Goal: Information Seeking & Learning: Compare options

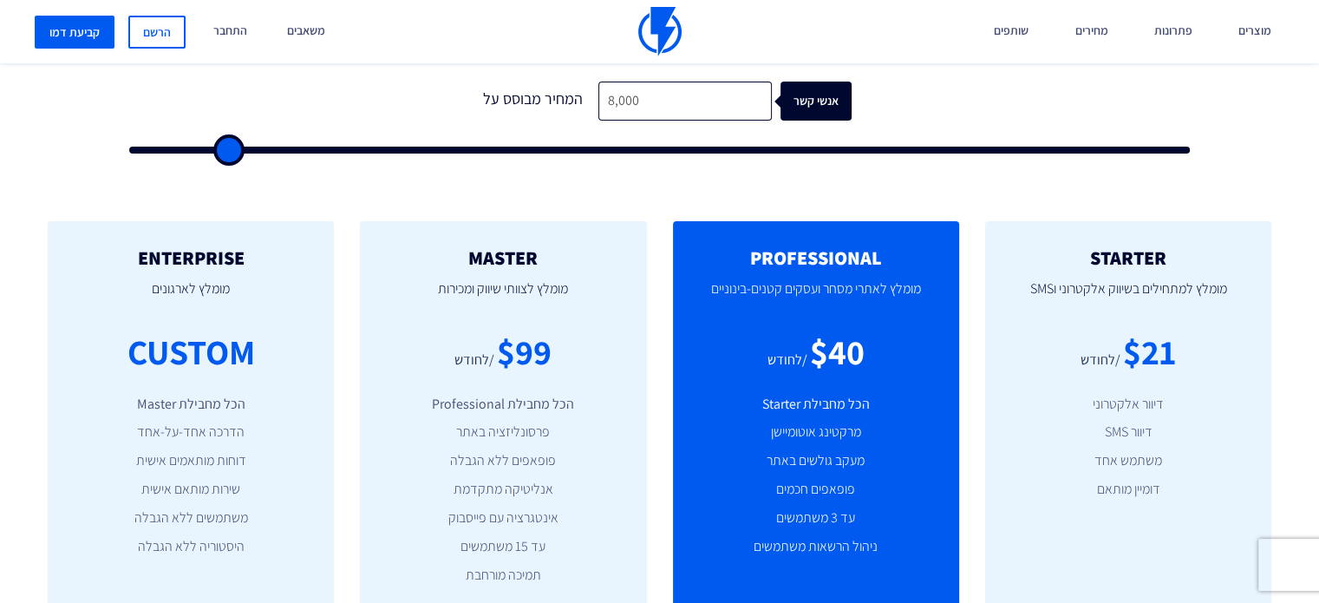
scroll to position [572, 0]
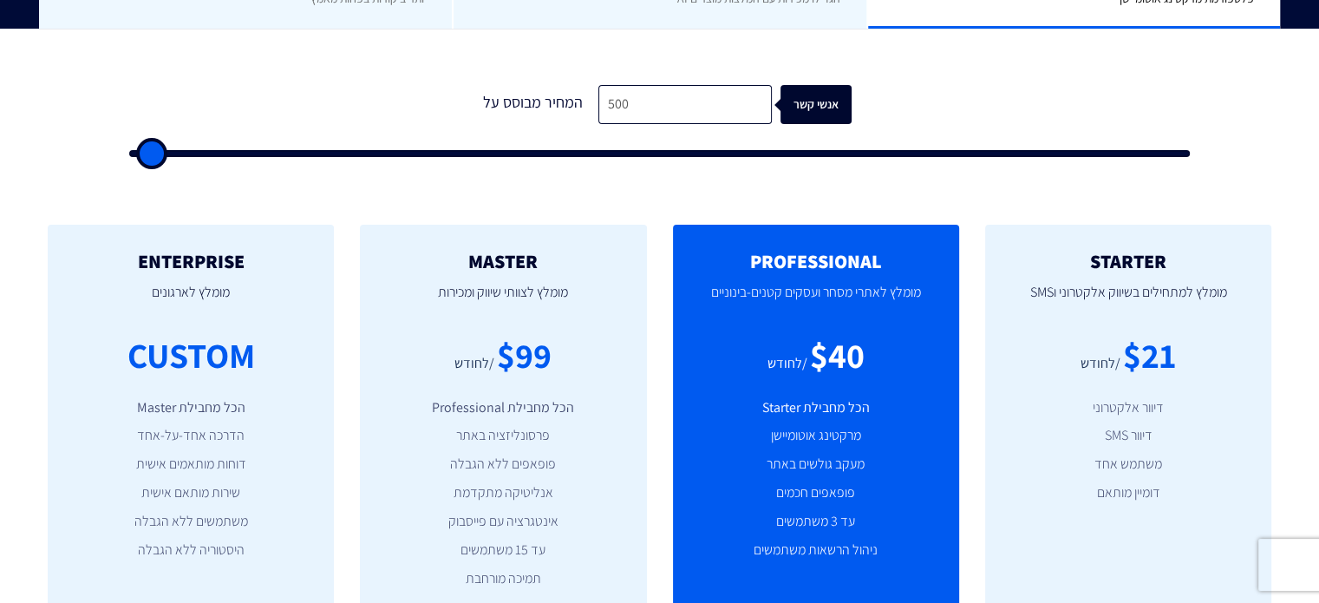
type input "1,000"
type input "1000"
type input "2,500"
type input "2500"
type input "4,500"
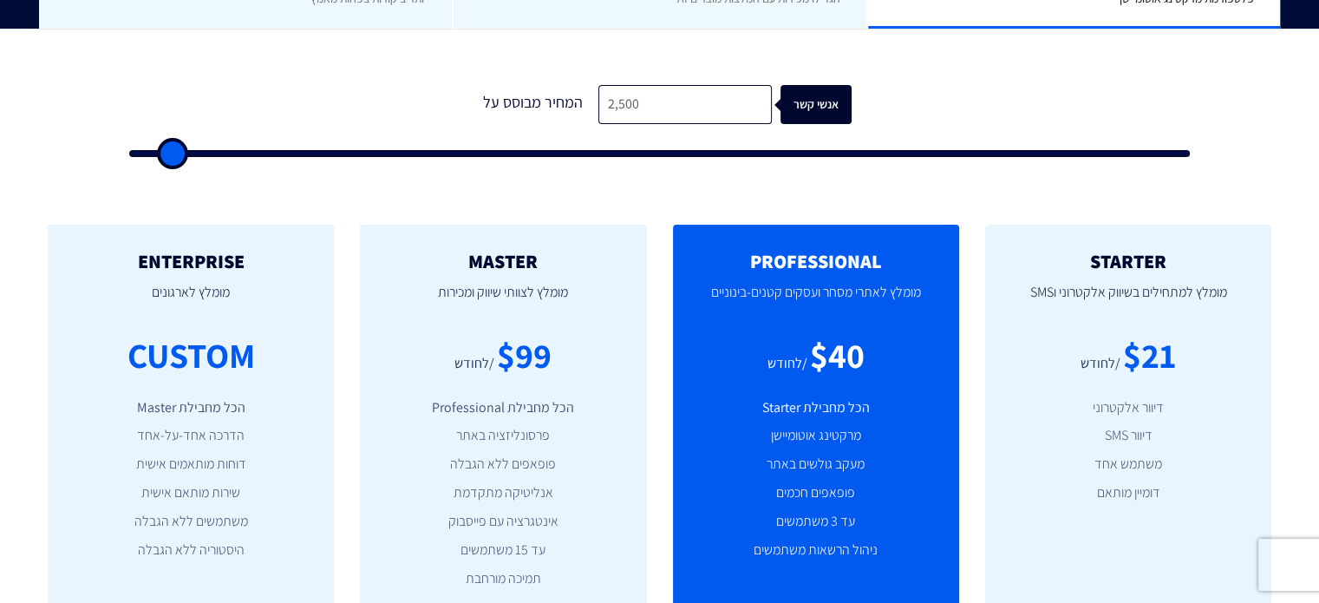
type input "4500"
type input "5,500"
type input "5500"
type input "6,500"
type input "6500"
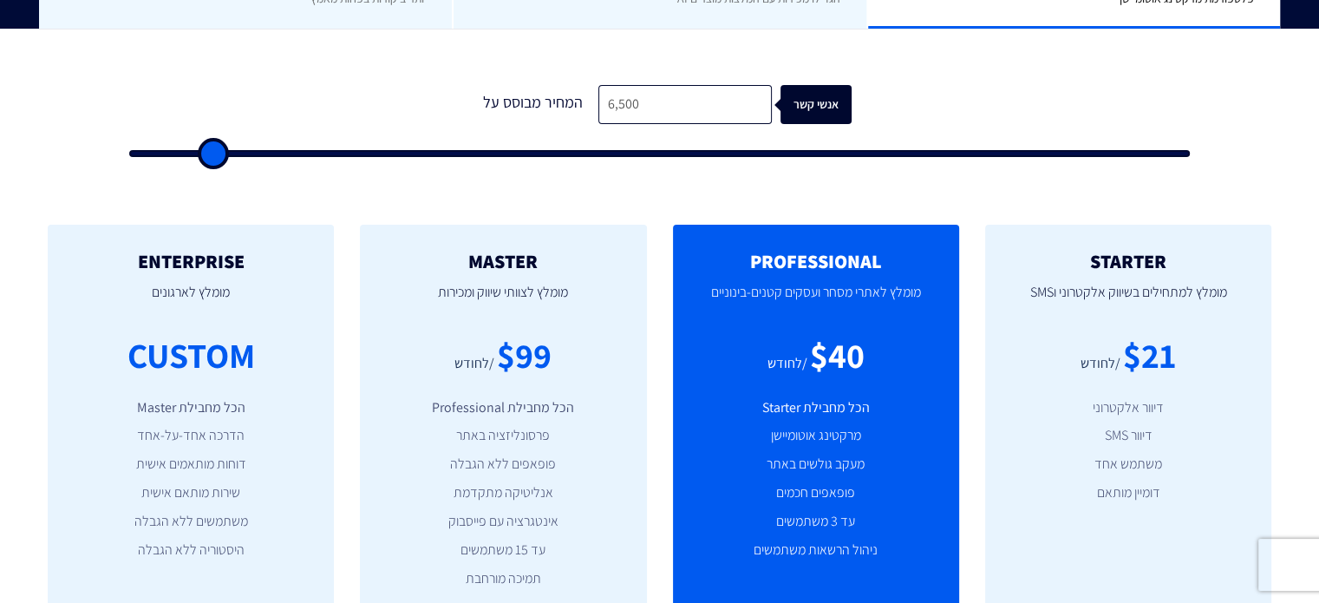
type input "7,500"
type input "7500"
type input "8,000"
type input "8000"
type input "8,500"
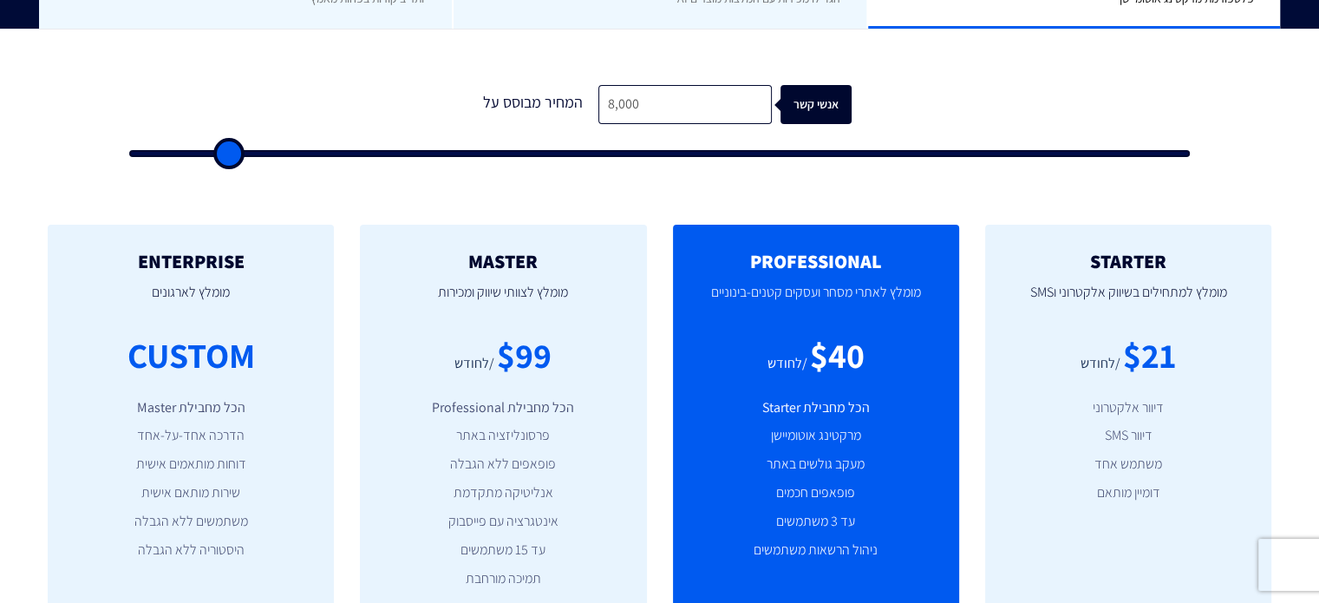
type input "8500"
type input "9,000"
type input "9000"
type input "9,500"
type input "9500"
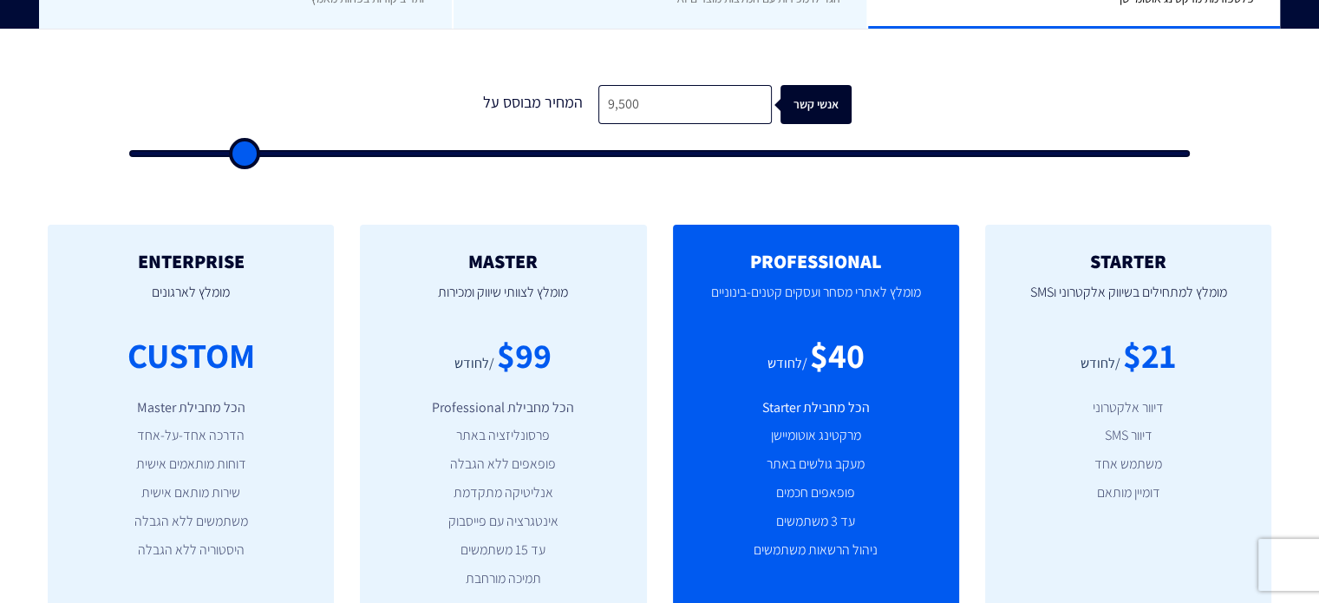
type input "10,000"
type input "10000"
type input "10,500"
type input "10500"
type input "11,000"
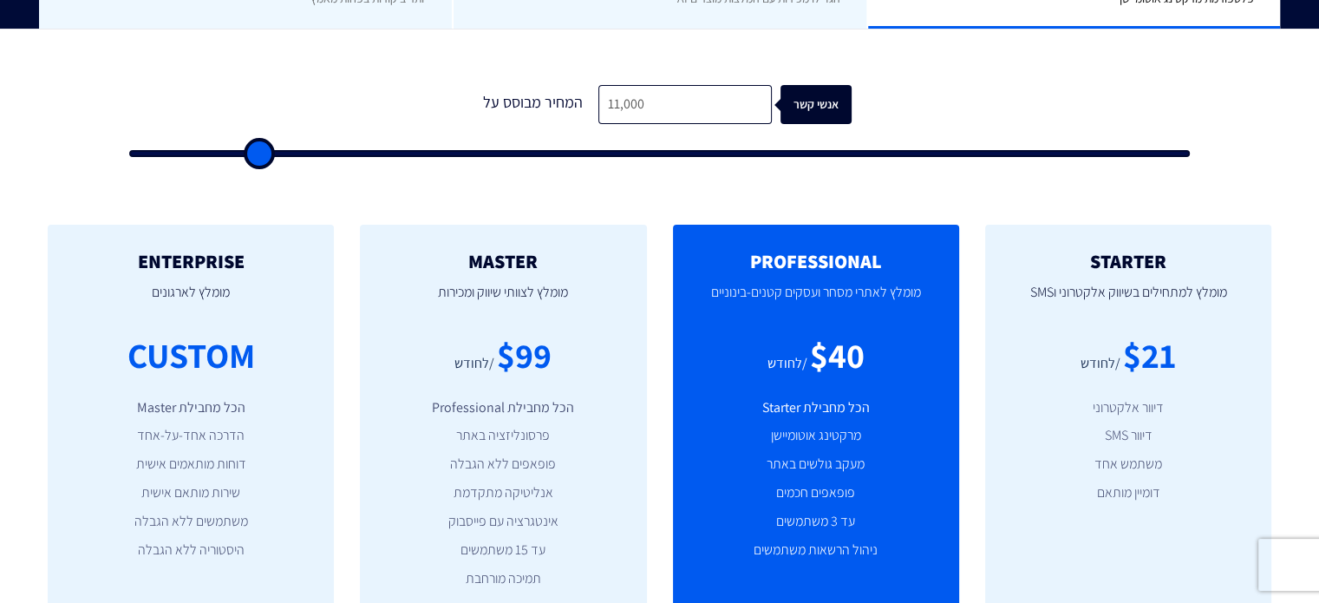
drag, startPoint x: 141, startPoint y: 146, endPoint x: 256, endPoint y: 175, distance: 118.2
type input "11000"
click at [256, 157] on input "range" at bounding box center [659, 153] width 1061 height 7
drag, startPoint x: 256, startPoint y: 175, endPoint x: 221, endPoint y: 166, distance: 36.0
click at [221, 166] on div "1 המחיר מבוסס על 11,000 אנשי קשר" at bounding box center [660, 116] width 1096 height 148
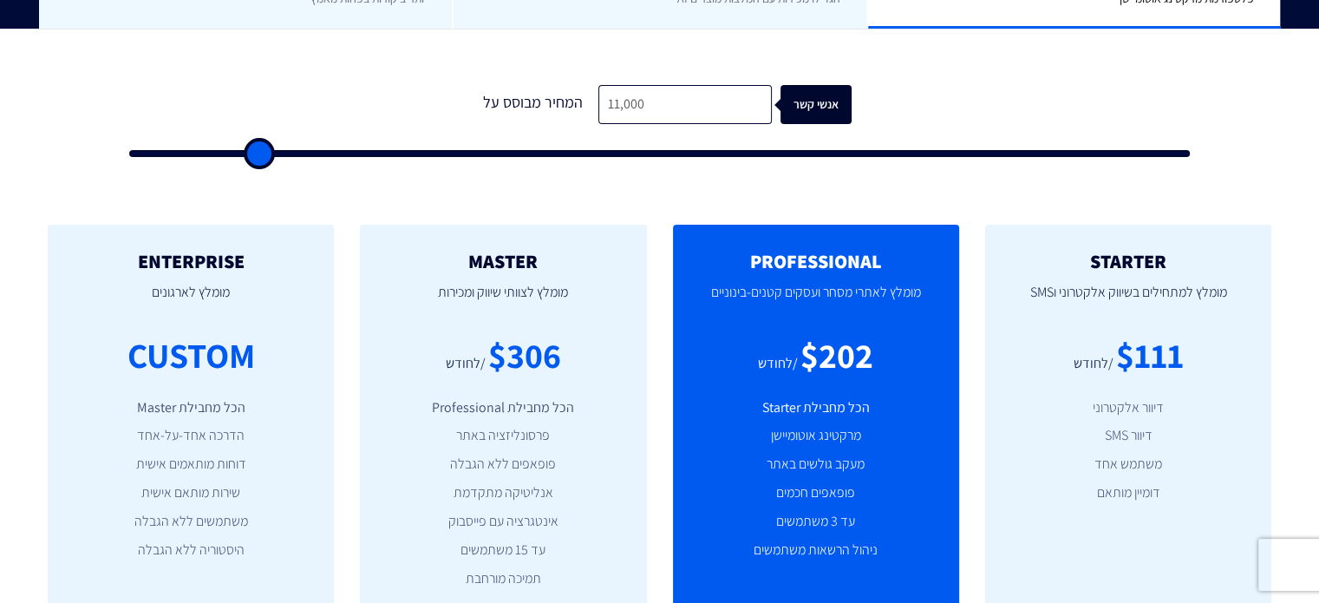
type input "10,500"
type input "10500"
type input "10,000"
type input "10000"
type input "9,500"
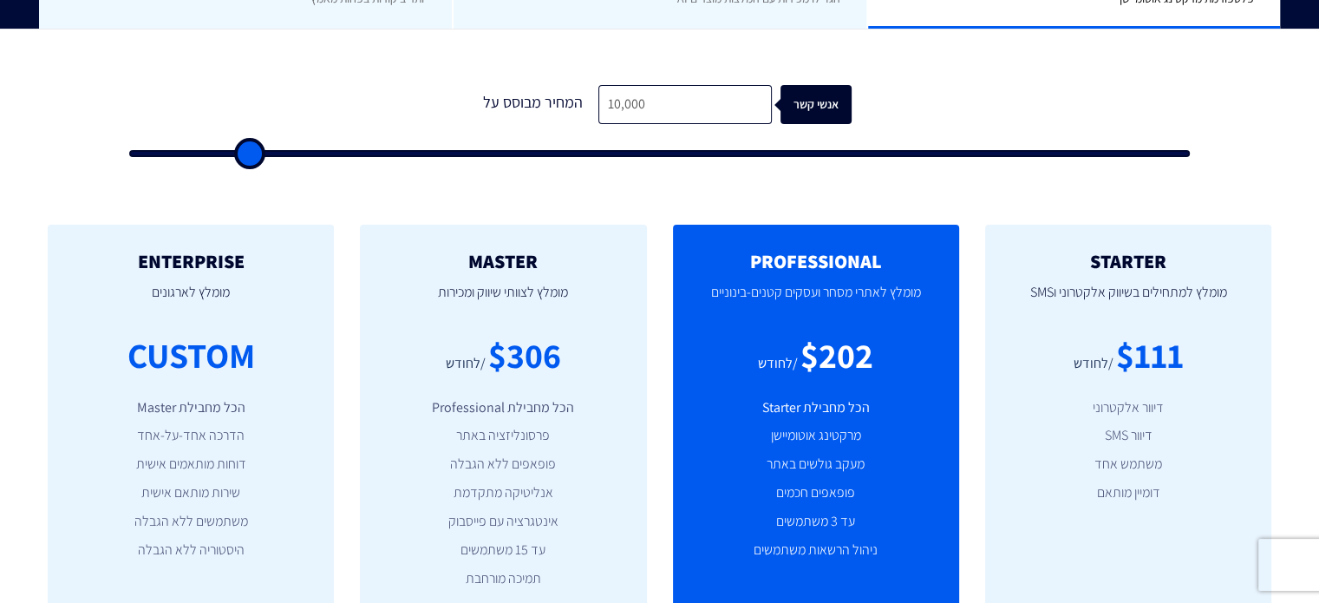
type input "9500"
type input "8,500"
type input "8500"
type input "8,000"
type input "8000"
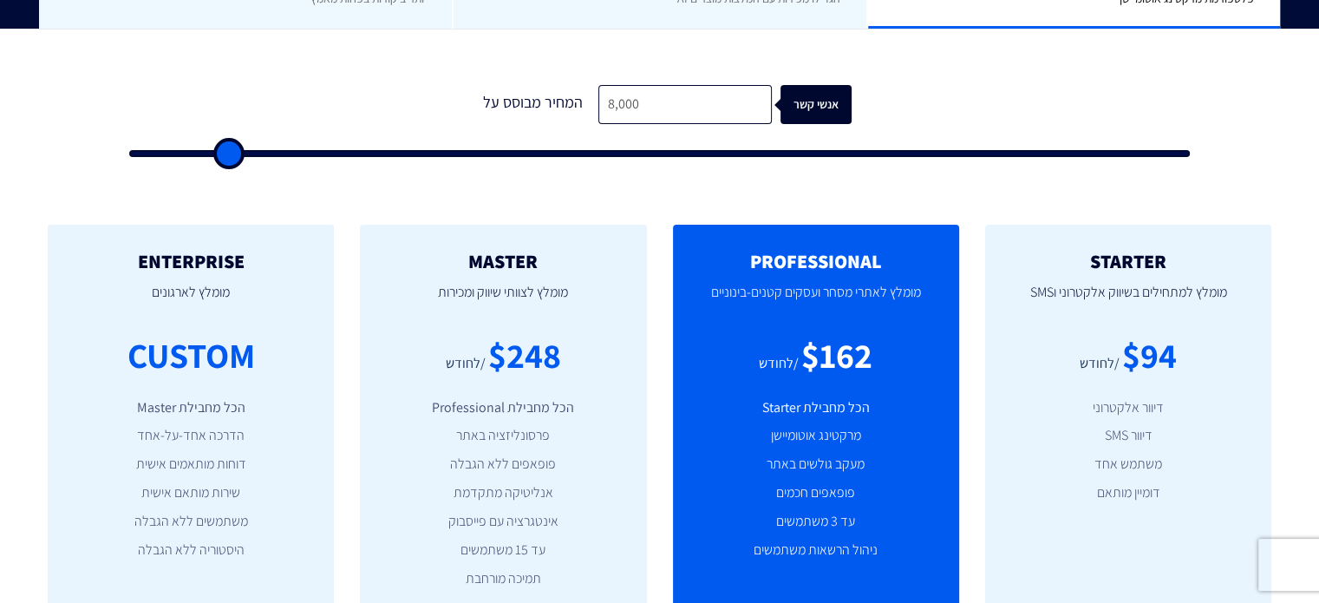
type input "7,500"
type input "7500"
type input "7,000"
type input "7000"
type input "6,500"
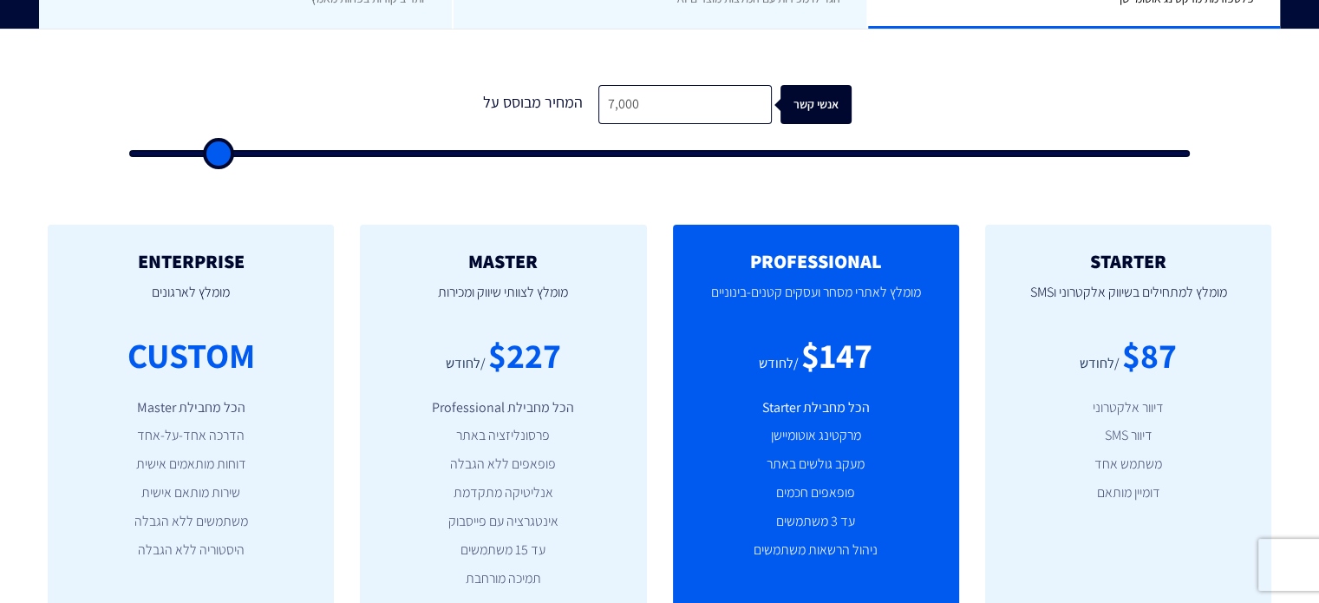
type input "6500"
type input "7,000"
drag, startPoint x: 252, startPoint y: 153, endPoint x: 215, endPoint y: 144, distance: 38.3
type input "7000"
click at [215, 150] on input "range" at bounding box center [659, 153] width 1061 height 7
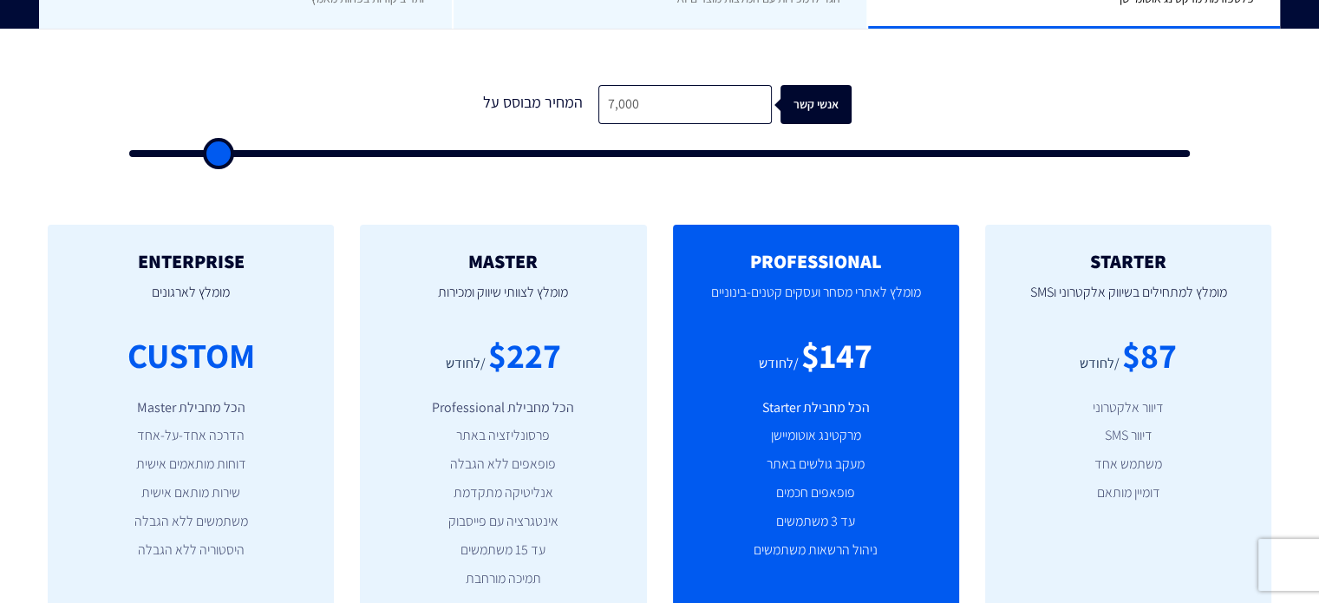
click at [490, 205] on div "STARTER מומלץ למתחילים בשיווק אלקטרוני וSMS $87 /לחודש דיוור אלקטרוני דיוור SMS…" at bounding box center [659, 450] width 1319 height 520
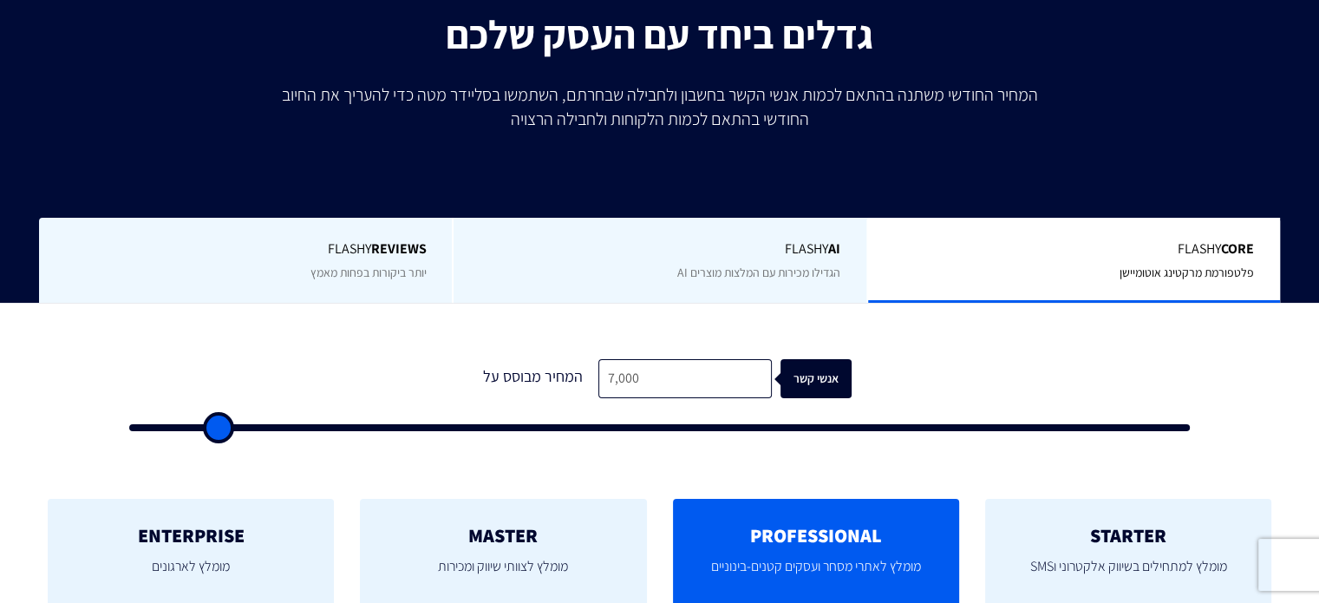
scroll to position [298, 0]
click at [548, 250] on span "Flashy AI" at bounding box center [660, 249] width 360 height 20
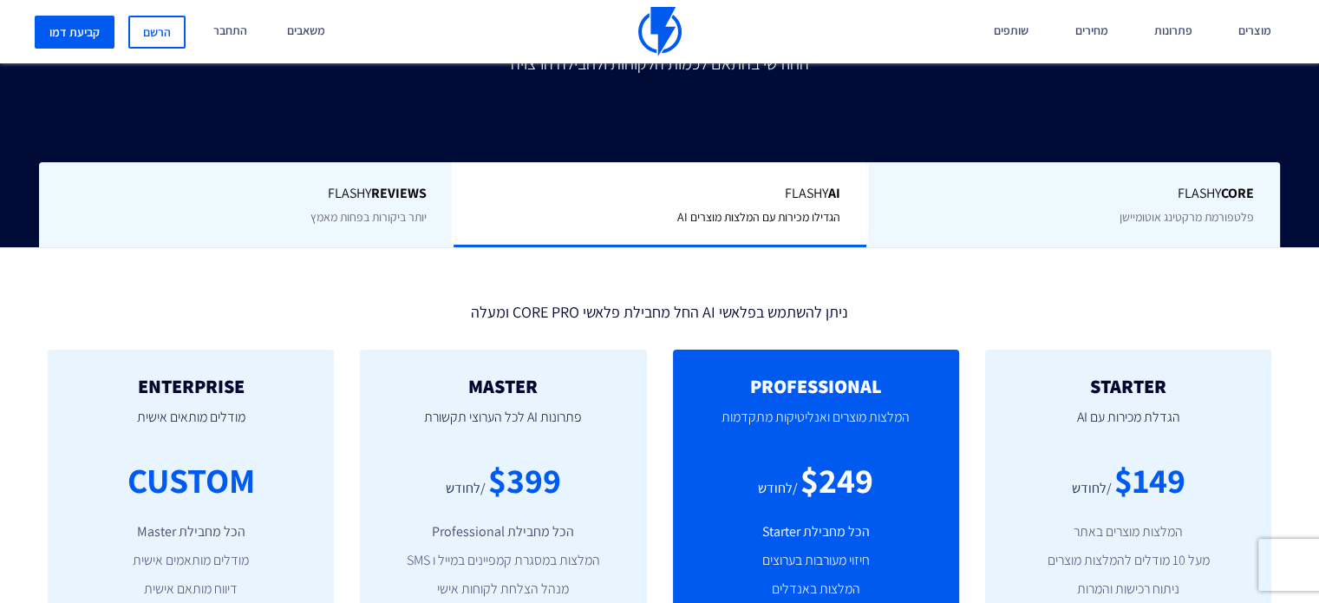
scroll to position [357, 0]
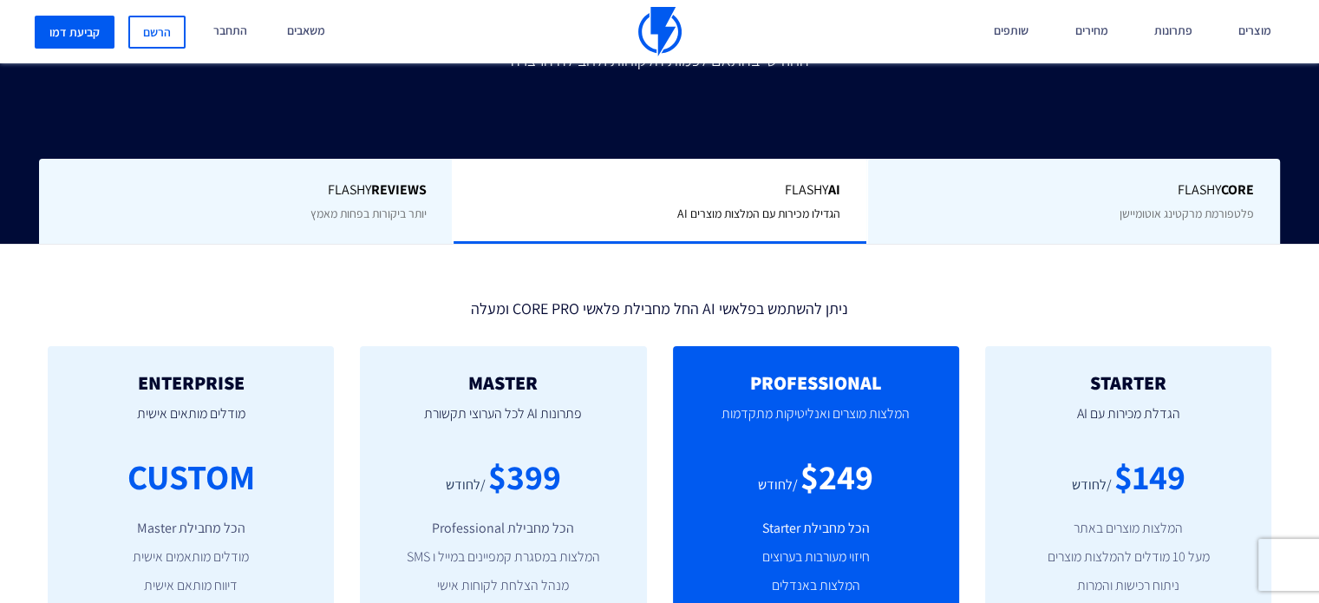
click at [388, 180] on b "REVIEWS" at bounding box center [398, 189] width 56 height 18
